Goal: Transaction & Acquisition: Obtain resource

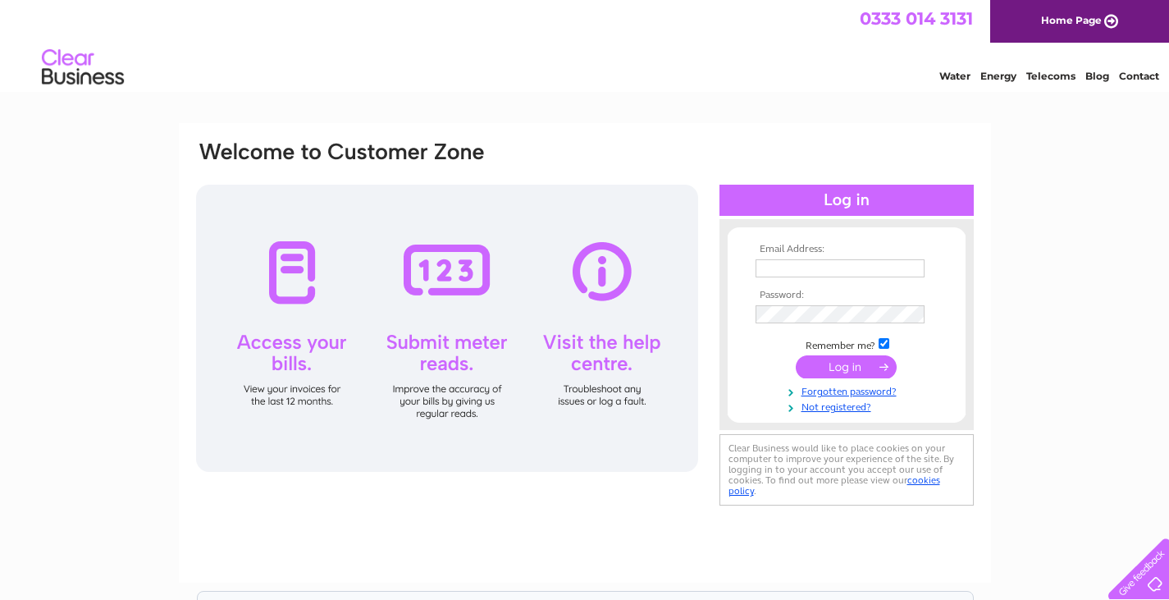
type input "naomiwallace84@hotmail.co.uk"
click at [820, 364] on input "submit" at bounding box center [846, 366] width 101 height 23
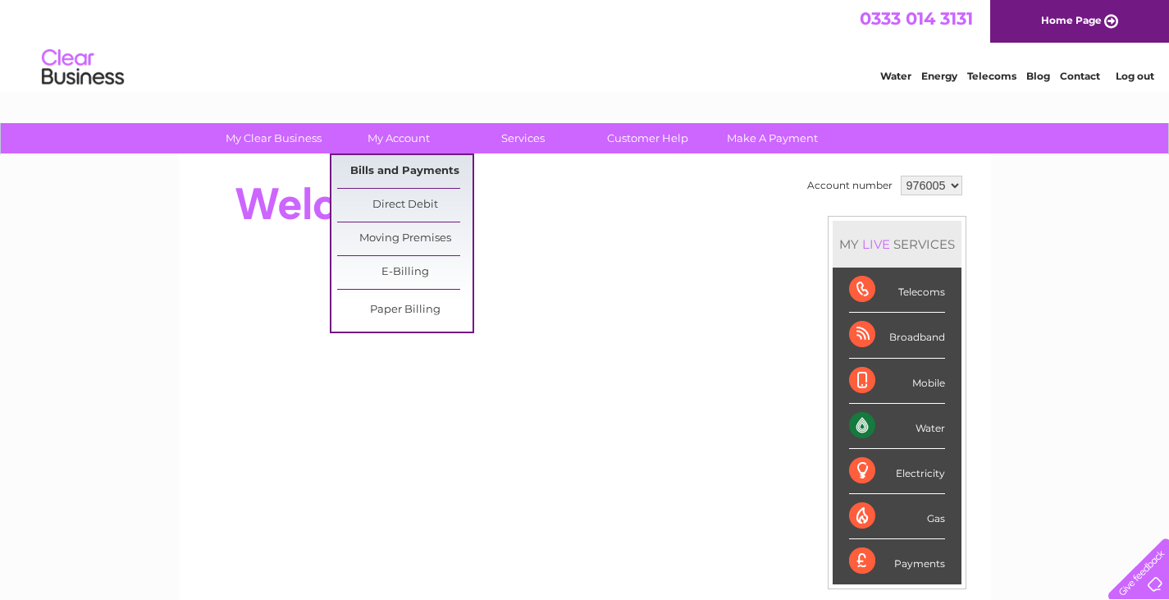
click at [409, 175] on link "Bills and Payments" at bounding box center [404, 171] width 135 height 33
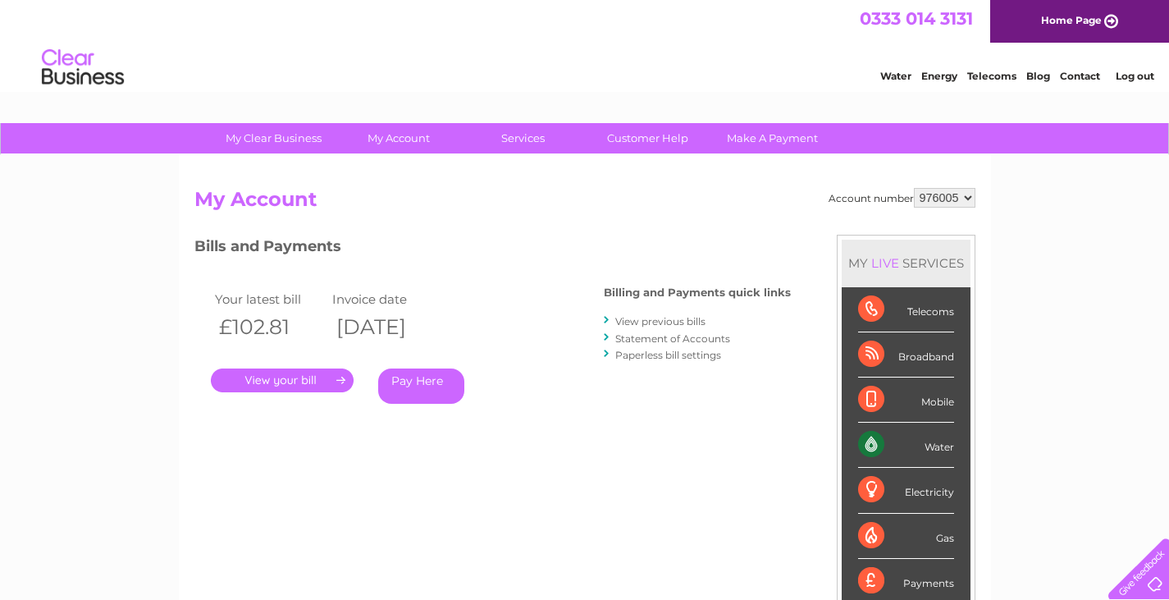
click at [294, 368] on link "." at bounding box center [282, 380] width 143 height 24
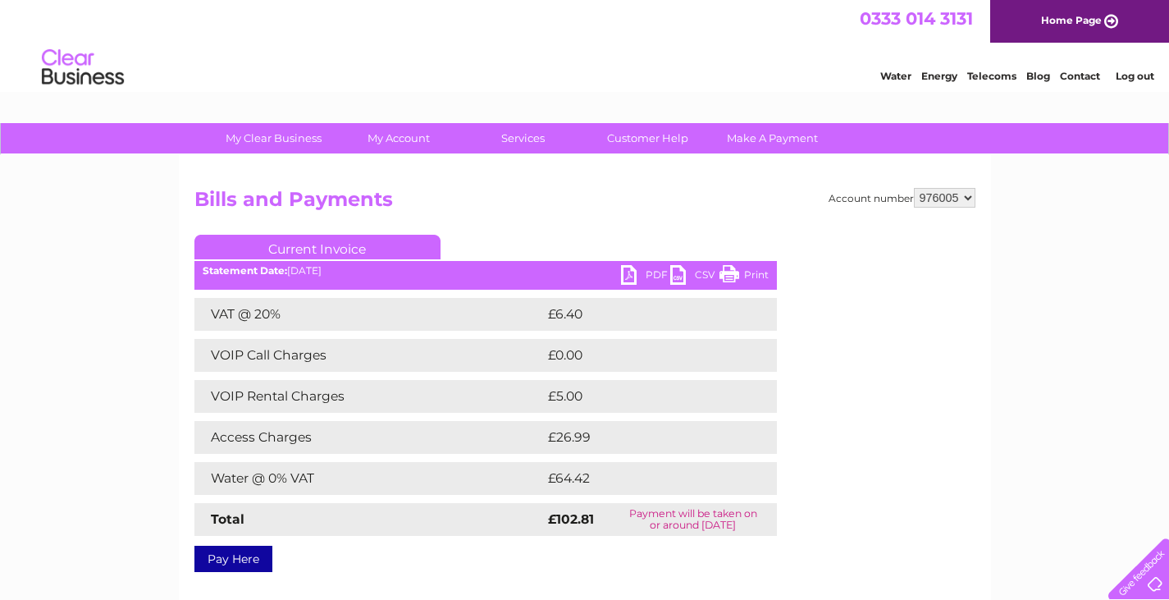
click at [635, 272] on link "PDF" at bounding box center [645, 277] width 49 height 24
click at [665, 62] on div "Water Energy Telecoms Blog Contact Log out" at bounding box center [584, 69] width 1169 height 53
click at [1145, 74] on link "Log out" at bounding box center [1135, 76] width 39 height 12
